Goal: Navigation & Orientation: Go to known website

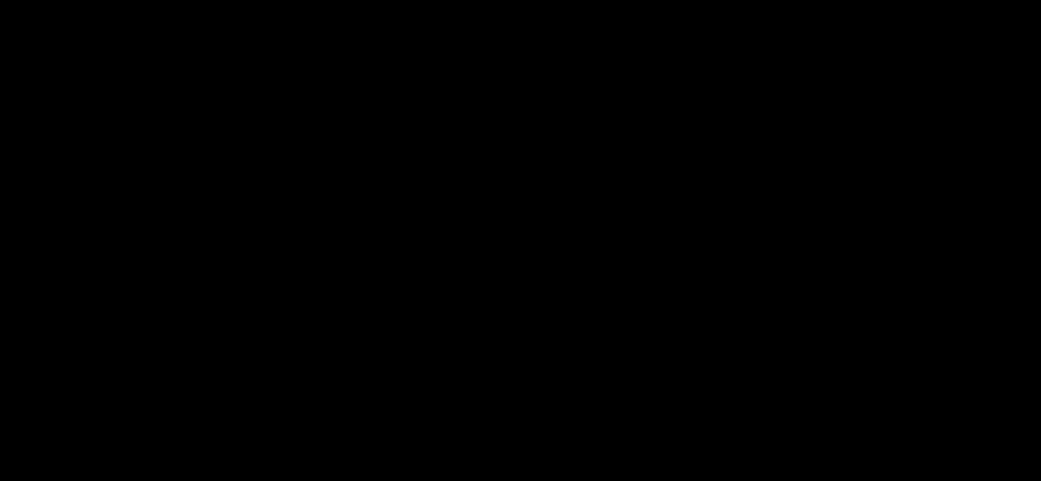
click at [847, 108] on div "RELEASED 🔥 Credit burndown Billing built for product velocity Schematic lets de…" at bounding box center [520, 244] width 1041 height 392
click at [630, 210] on span "Billing built for product velocity" at bounding box center [520, 202] width 833 height 79
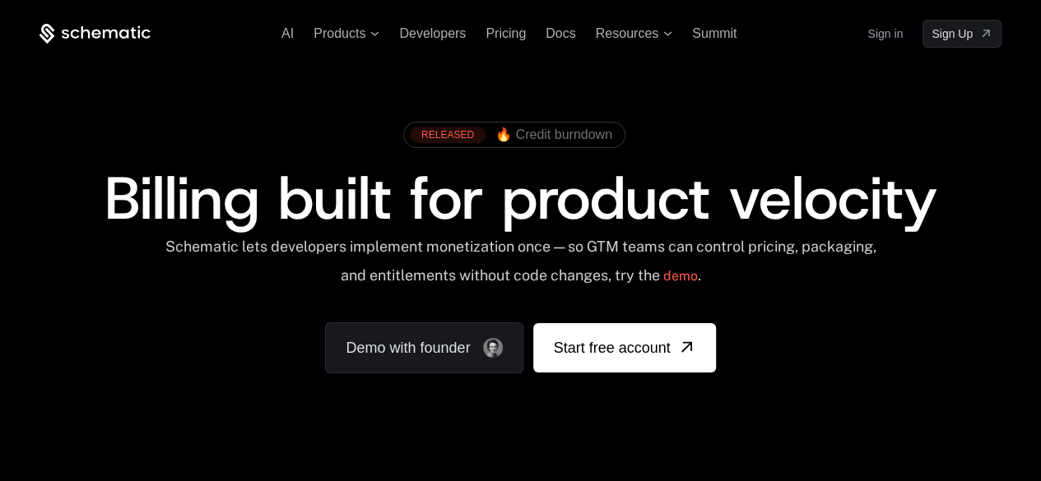
click at [880, 34] on link "Sign in" at bounding box center [884, 34] width 35 height 26
